Goal: Use online tool/utility: Utilize a website feature to perform a specific function

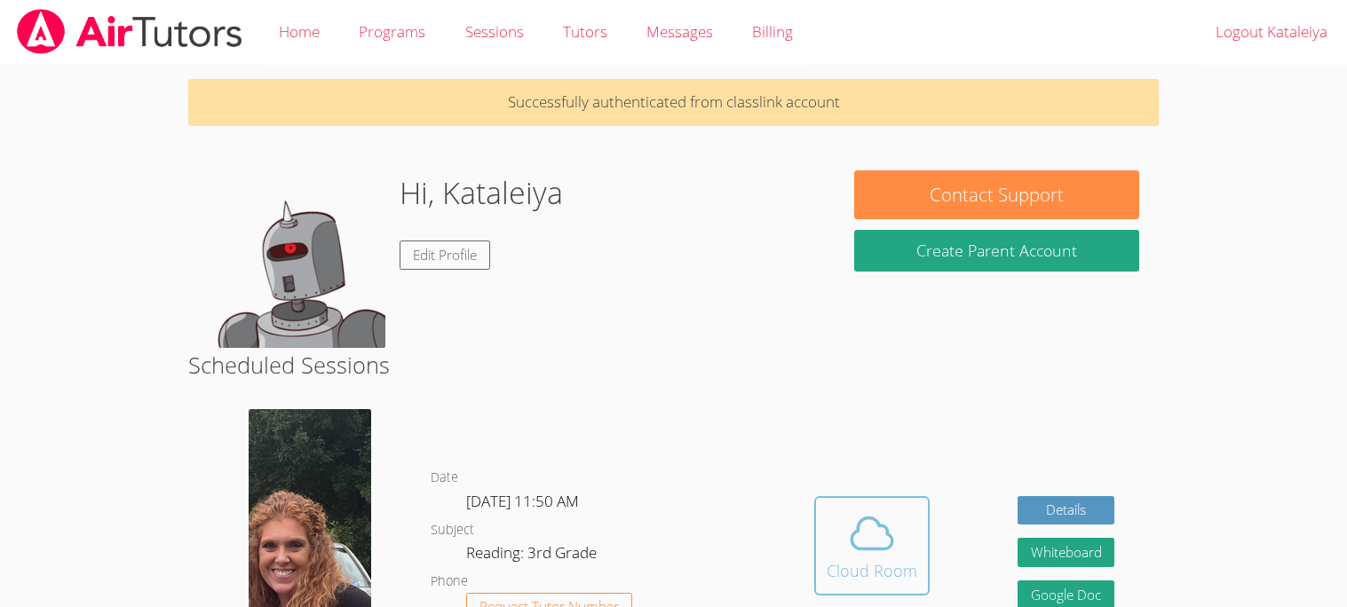
click at [892, 541] on icon at bounding box center [872, 534] width 50 height 50
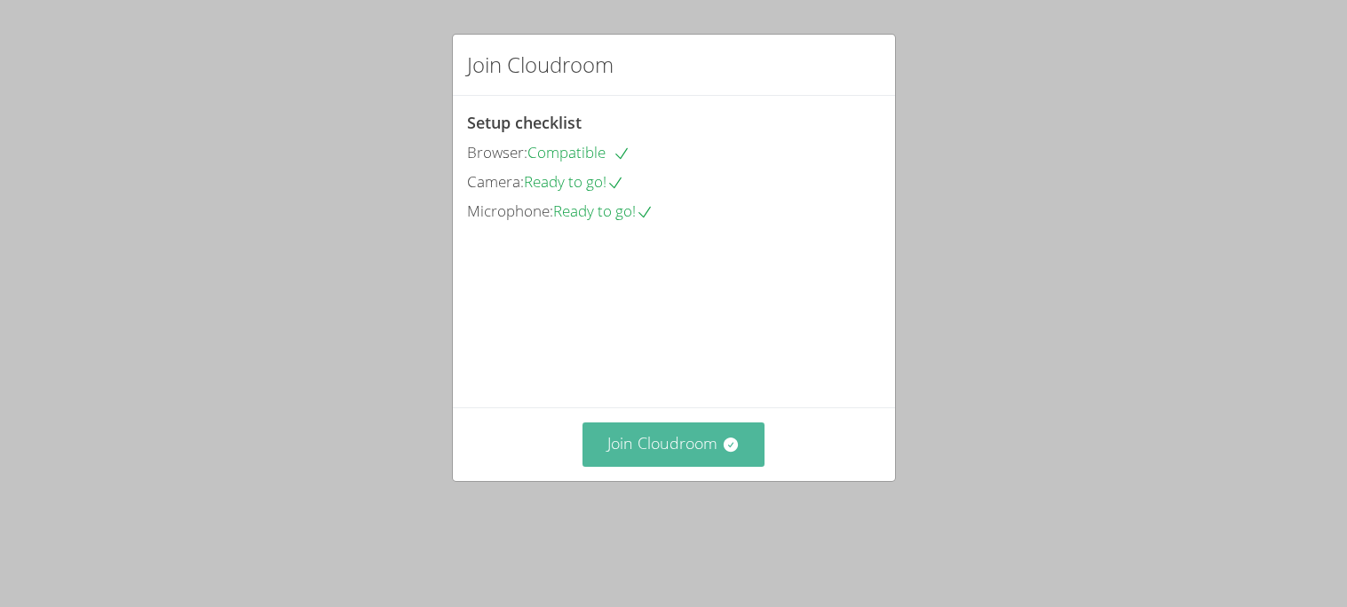
click at [723, 454] on icon at bounding box center [731, 445] width 18 height 18
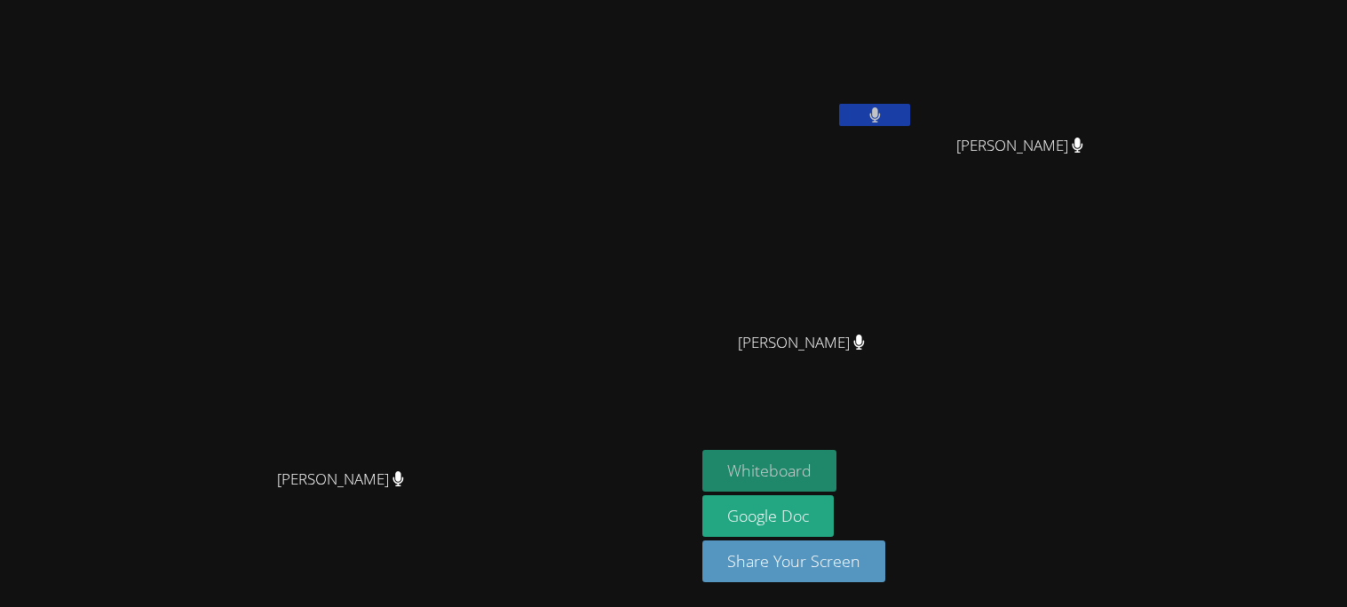
click at [836, 482] on button "Whiteboard" at bounding box center [769, 471] width 134 height 42
